Goal: Navigation & Orientation: Find specific page/section

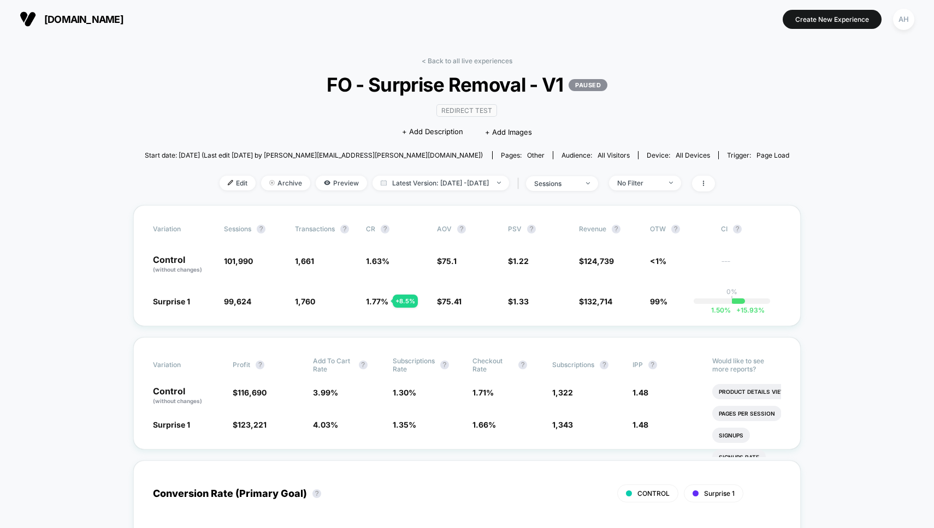
click at [466, 66] on div "< Back to all live experiences FO - Surprise Removal - V1 PAUSED Redirect Test …" at bounding box center [467, 131] width 645 height 148
click at [466, 57] on link "< Back to all live experiences" at bounding box center [466, 61] width 91 height 8
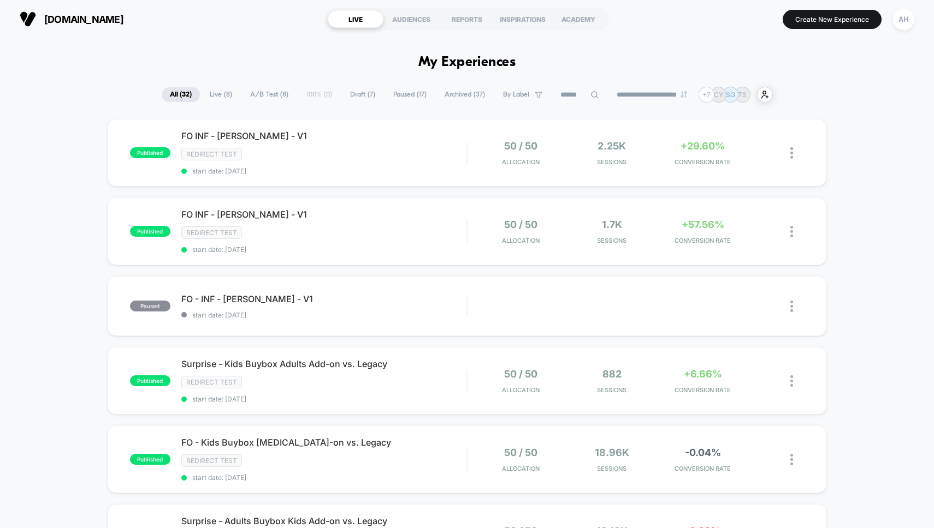
click at [396, 142] on div "FO INF - [PERSON_NAME] - V1 Click to edit experience details Click to edit expe…" at bounding box center [324, 152] width 286 height 45
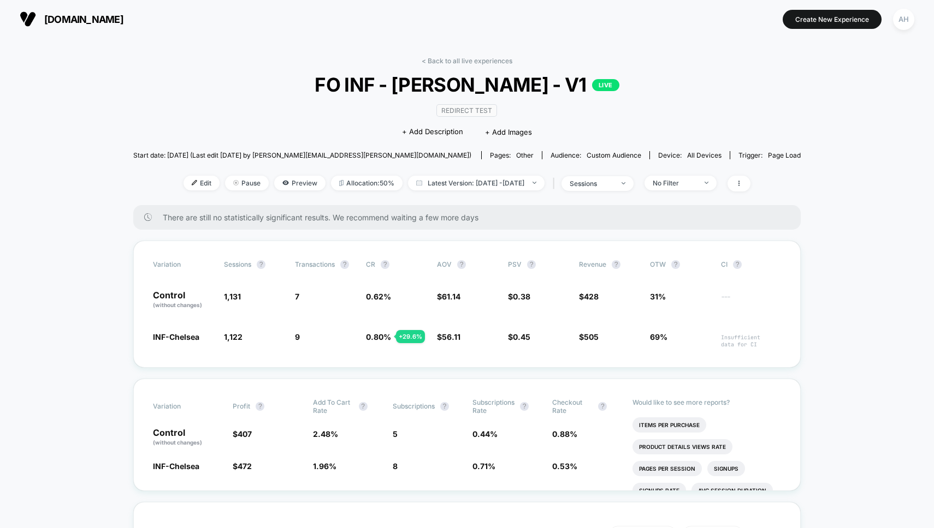
click at [462, 57] on link "< Back to all live experiences" at bounding box center [466, 61] width 91 height 8
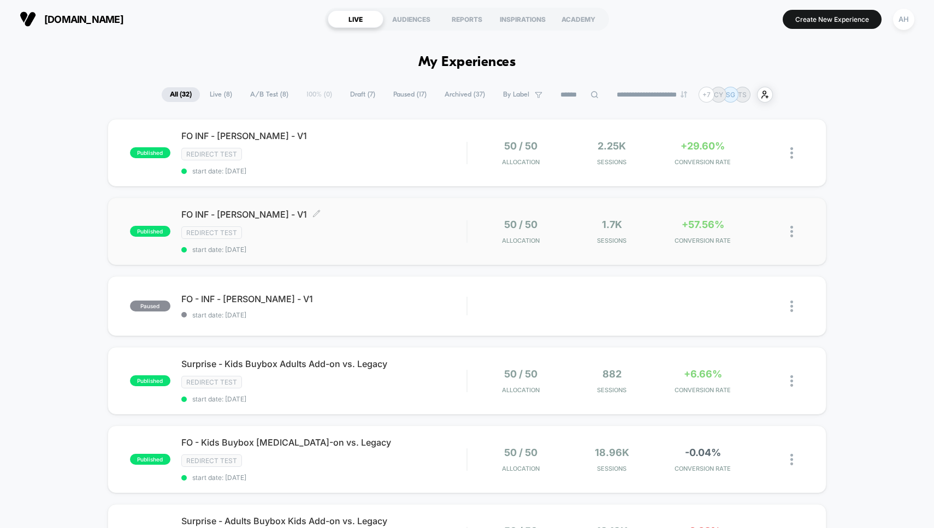
click at [387, 216] on span "FO INF - [PERSON_NAME] - V1 Click to edit experience details" at bounding box center [324, 214] width 286 height 11
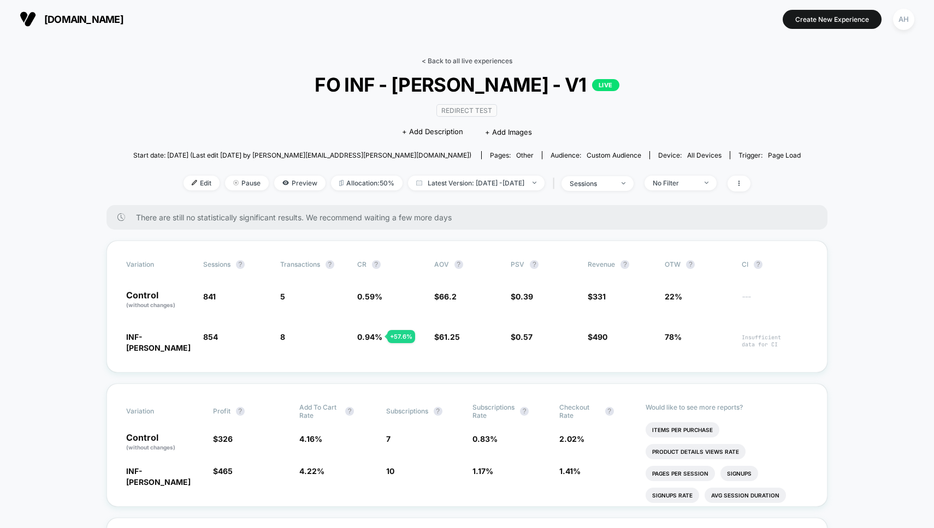
click at [461, 64] on link "< Back to all live experiences" at bounding box center [466, 61] width 91 height 8
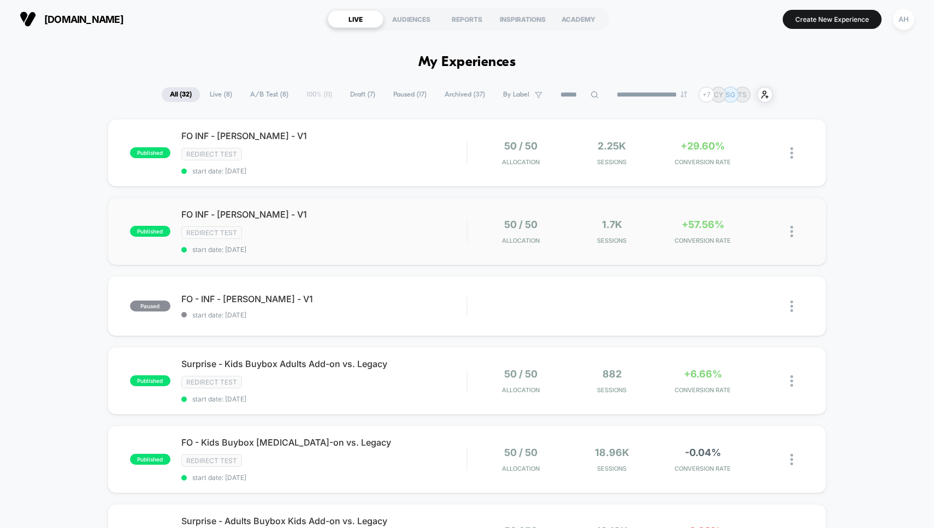
click at [478, 228] on div "50 / 50 Allocation" at bounding box center [520, 232] width 85 height 26
